Goal: Information Seeking & Learning: Check status

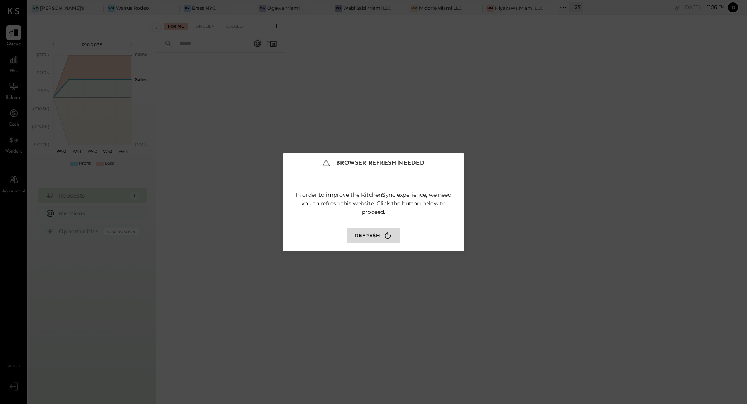
click at [369, 233] on button "Refresh" at bounding box center [373, 235] width 53 height 15
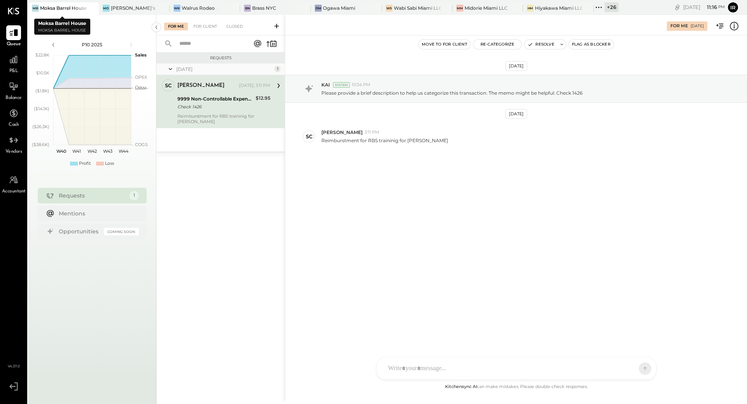
click at [82, 9] on div at bounding box center [85, 7] width 27 height 11
click at [137, 10] on div "Mo Moby's" at bounding box center [128, 8] width 59 height 7
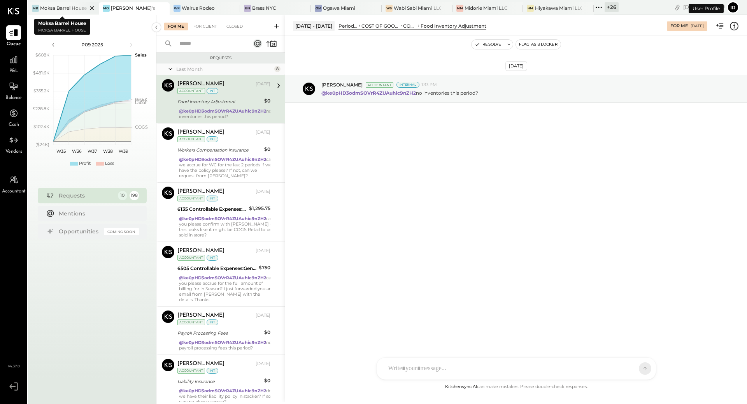
click at [89, 8] on icon at bounding box center [92, 8] width 10 height 9
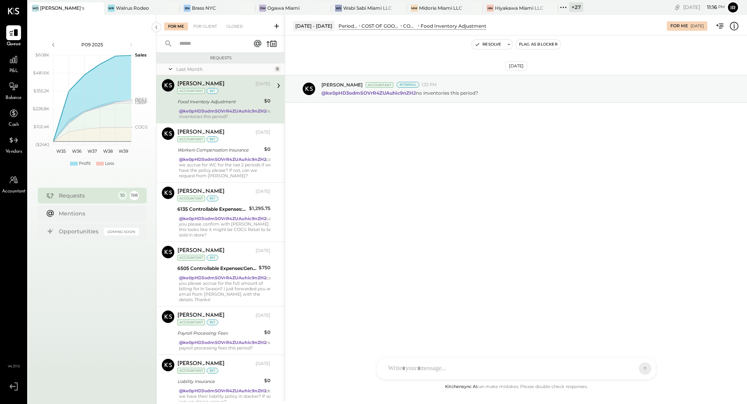
click at [569, 8] on div "+ 27" at bounding box center [576, 7] width 14 height 10
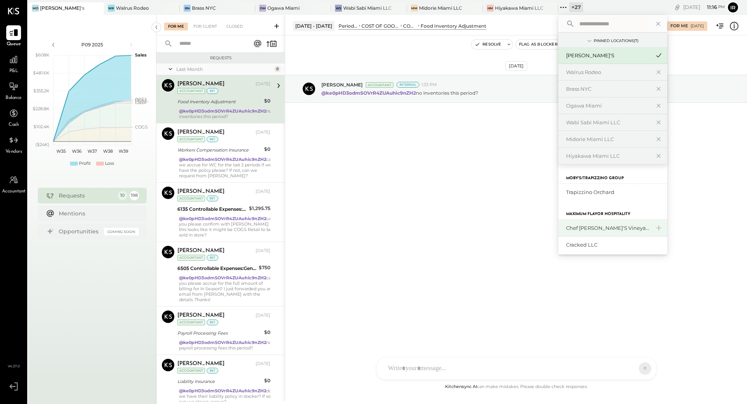
click at [573, 226] on div "Chef [PERSON_NAME]'s Vineyard Restaurant" at bounding box center [608, 227] width 84 height 7
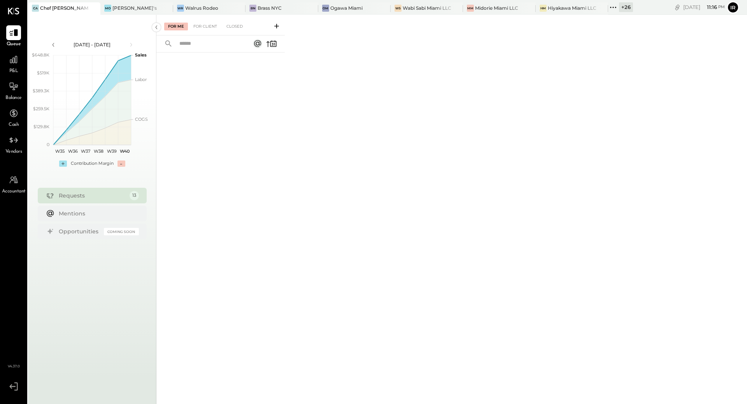
click at [11, 70] on span "P&L" at bounding box center [13, 71] width 9 height 7
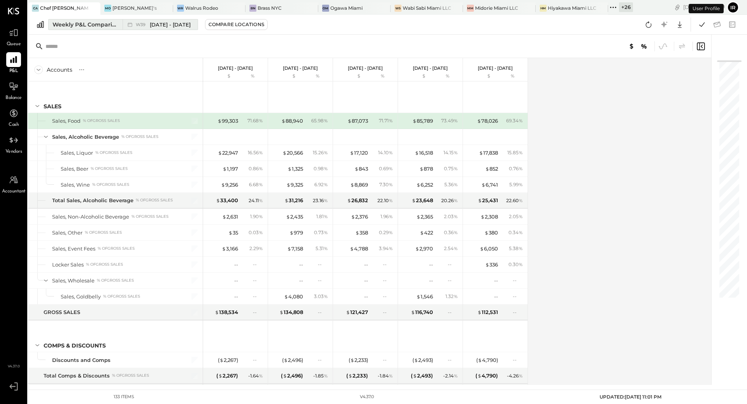
click at [68, 19] on button "Weekly P&L Comparison W39 Sep 22 - 28, 2025" at bounding box center [123, 24] width 150 height 11
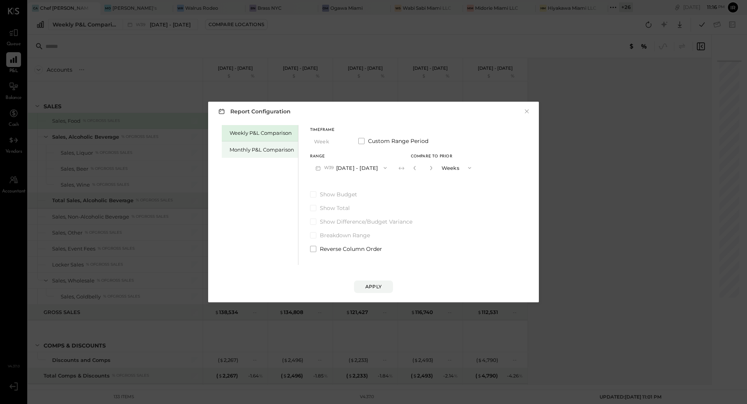
click at [248, 148] on div "Monthly P&L Comparison" at bounding box center [262, 149] width 65 height 7
click at [361, 170] on button "M10 Oct 1 - 31, 2025" at bounding box center [350, 167] width 81 height 14
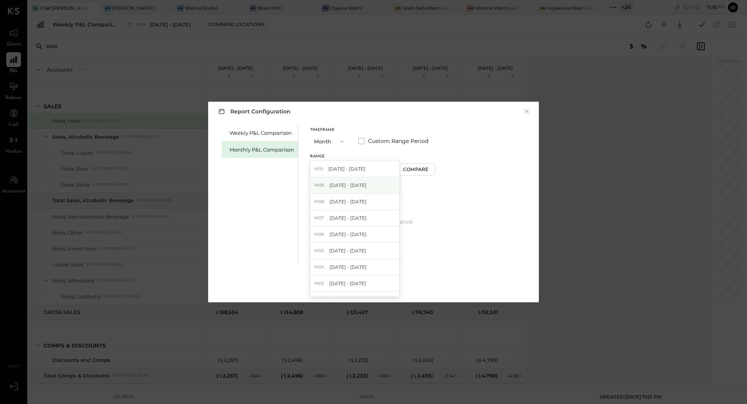
click at [362, 186] on span "[DATE] - [DATE]" at bounding box center [348, 185] width 37 height 7
click at [375, 285] on div "Apply" at bounding box center [373, 286] width 16 height 7
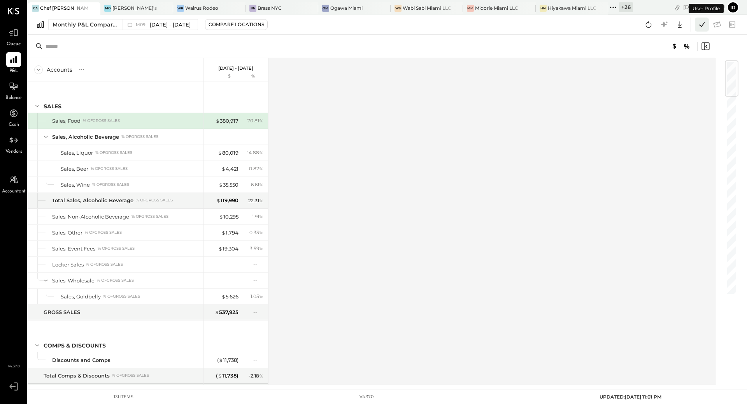
click at [699, 20] on icon at bounding box center [702, 24] width 10 height 10
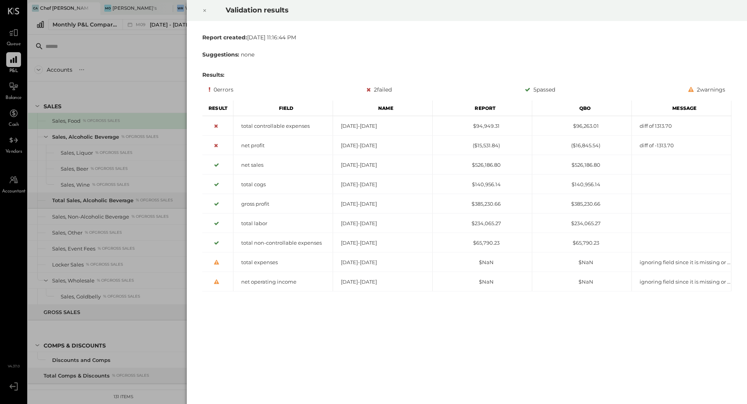
click at [205, 11] on icon at bounding box center [205, 10] width 3 height 3
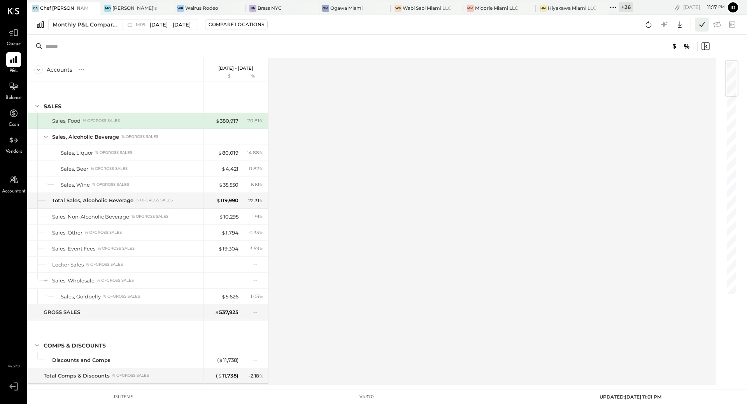
click at [704, 28] on icon at bounding box center [702, 24] width 10 height 10
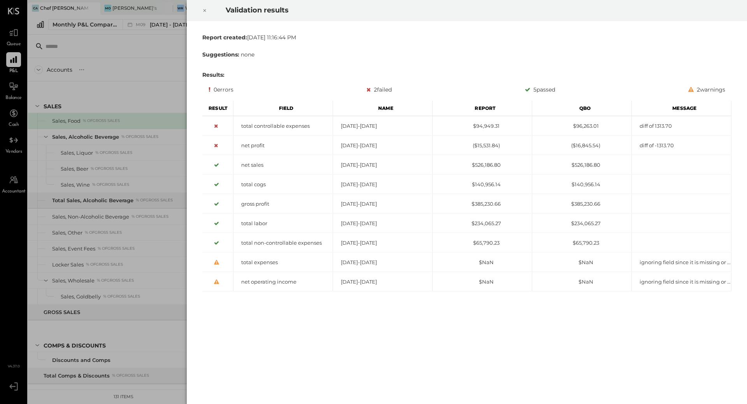
click at [201, 14] on div at bounding box center [204, 11] width 17 height 22
click at [202, 12] on icon at bounding box center [204, 10] width 5 height 9
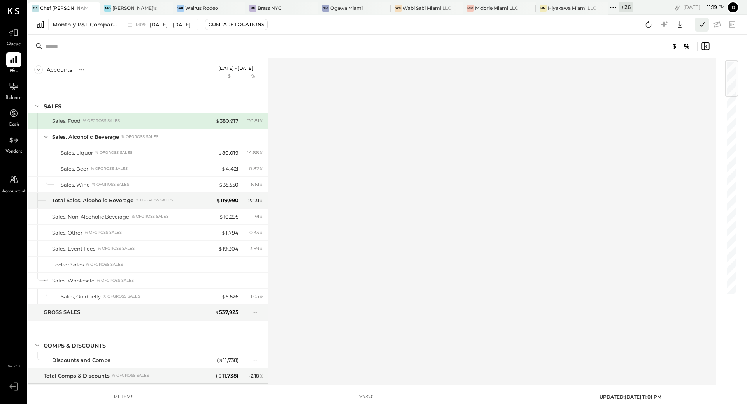
click at [704, 25] on icon at bounding box center [702, 24] width 10 height 10
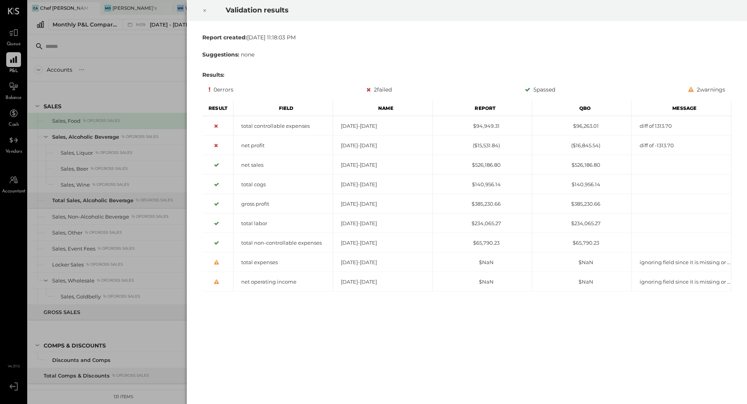
click at [205, 14] on icon at bounding box center [204, 10] width 5 height 9
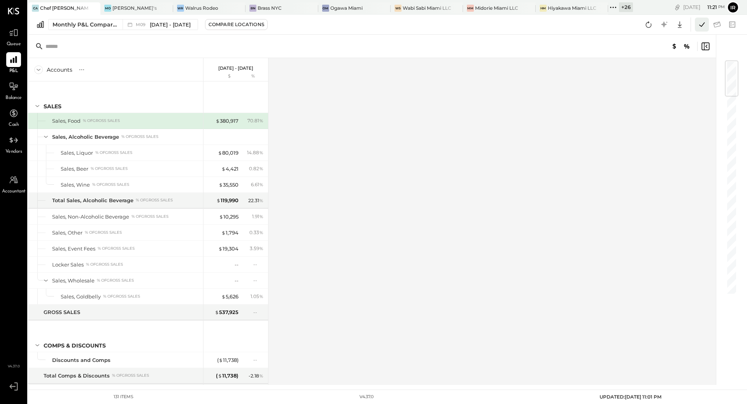
click at [706, 26] on icon at bounding box center [702, 24] width 10 height 10
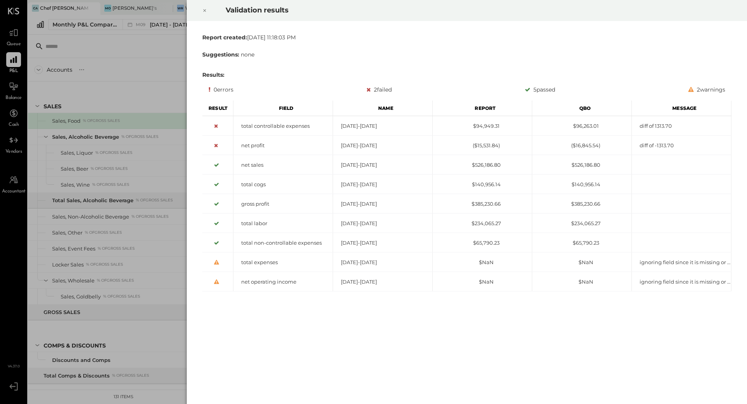
click at [207, 14] on icon at bounding box center [204, 10] width 5 height 9
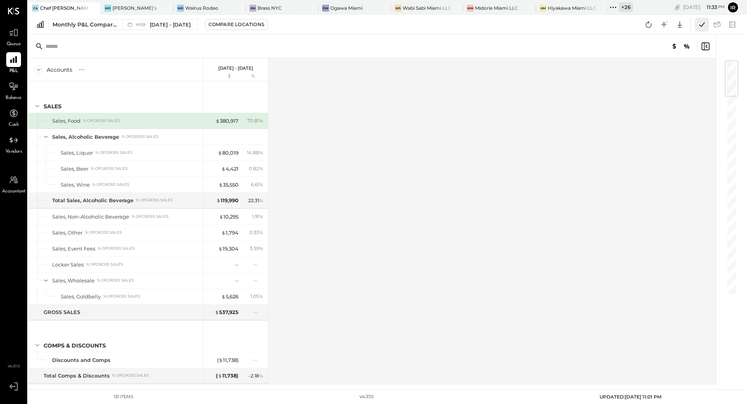
click at [704, 26] on icon at bounding box center [702, 24] width 10 height 10
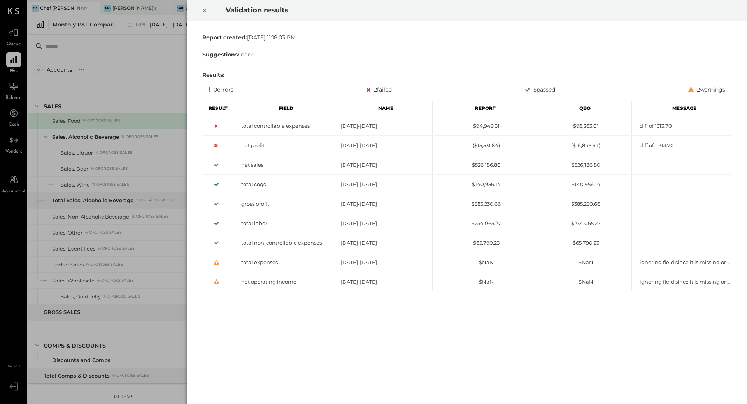
click at [204, 12] on icon at bounding box center [204, 10] width 5 height 9
click at [204, 7] on icon at bounding box center [204, 10] width 5 height 9
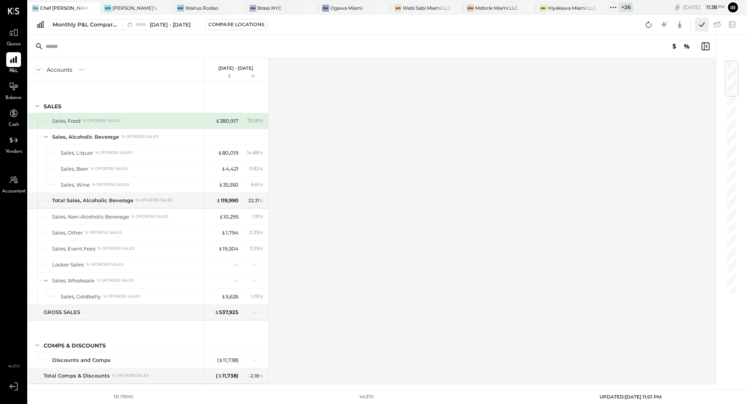
click at [701, 26] on icon at bounding box center [701, 24] width 5 height 4
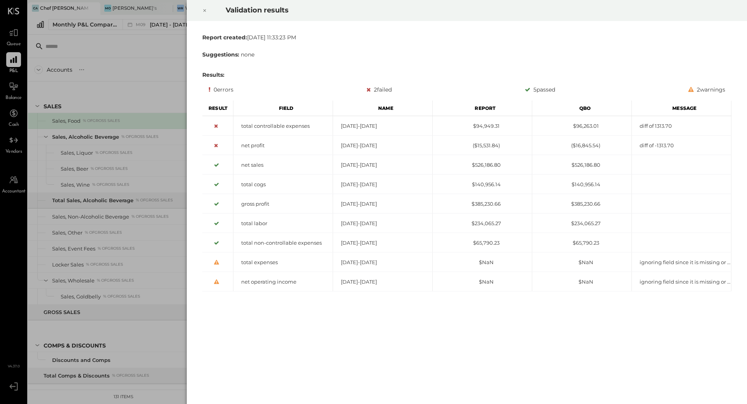
click at [205, 14] on icon at bounding box center [204, 10] width 5 height 9
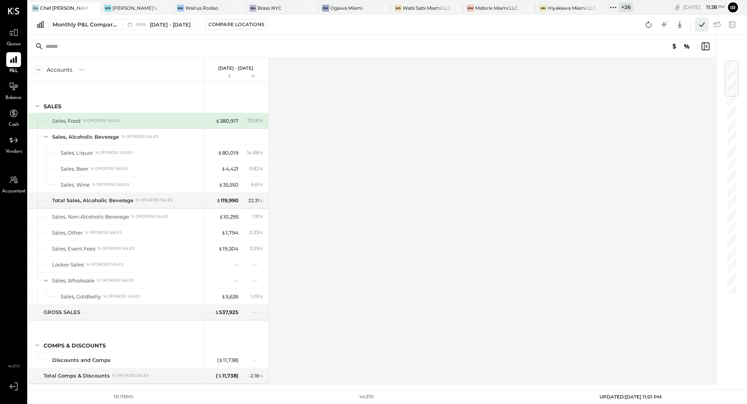
click at [702, 27] on icon at bounding box center [702, 24] width 10 height 10
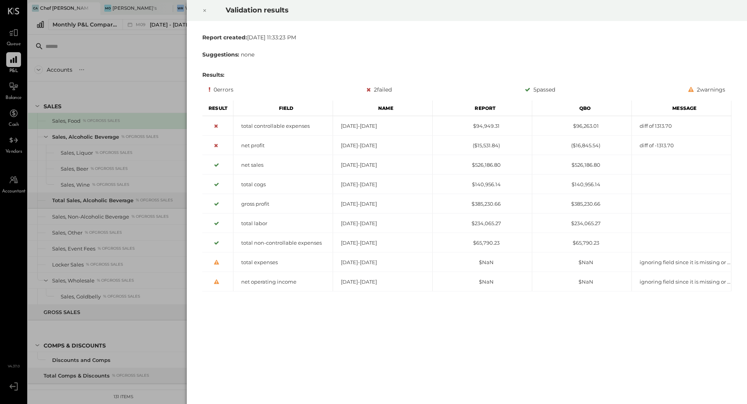
click at [207, 12] on div at bounding box center [204, 11] width 17 height 22
